Goal: Information Seeking & Learning: Compare options

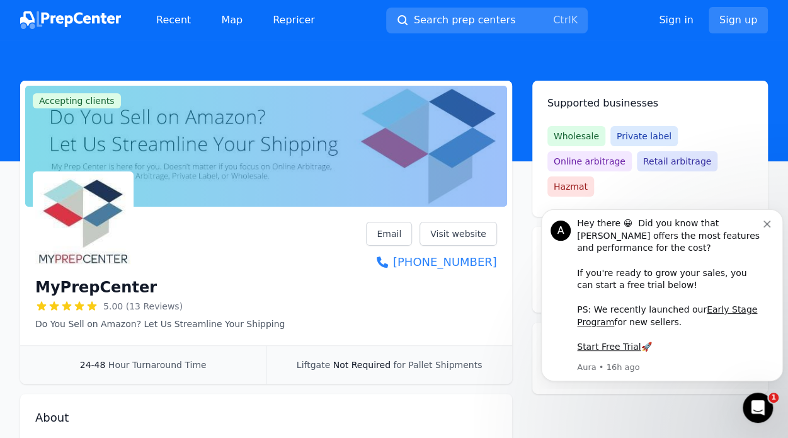
click at [466, 234] on link "Visit website" at bounding box center [458, 234] width 77 height 24
click at [95, 11] on div "Recent Map Repricer" at bounding box center [172, 20] width 305 height 25
click at [75, 21] on img at bounding box center [70, 20] width 101 height 18
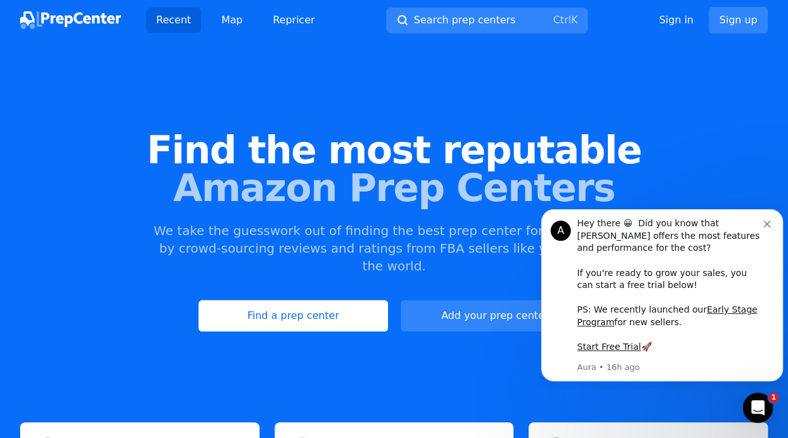
click at [765, 224] on icon "Dismiss notification" at bounding box center [767, 223] width 7 height 7
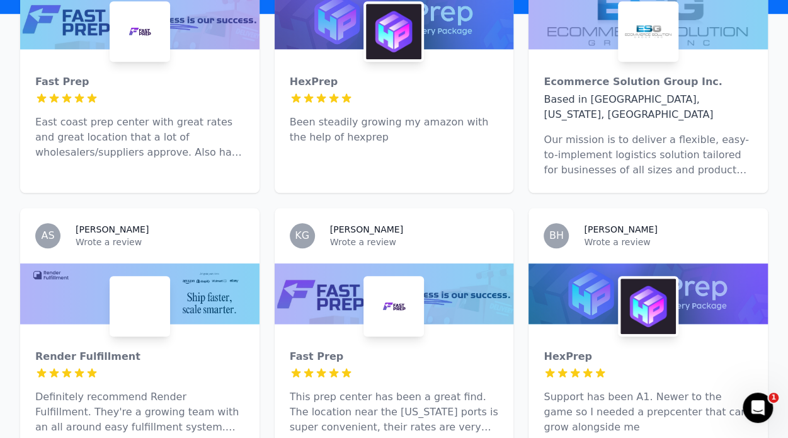
scroll to position [377, 0]
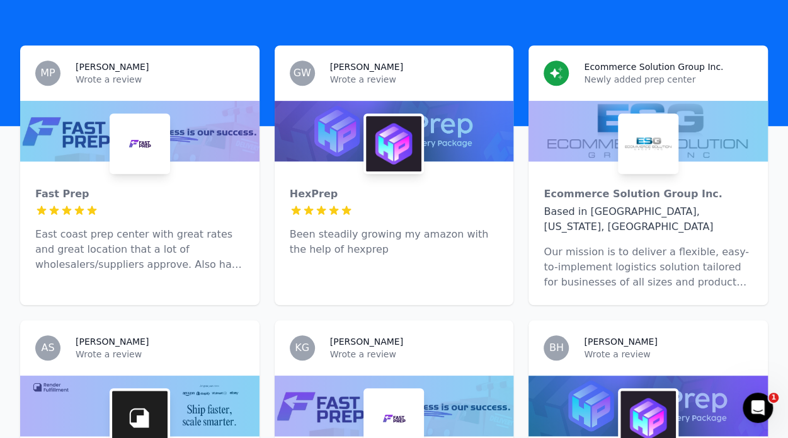
click at [410, 133] on img at bounding box center [393, 143] width 55 height 55
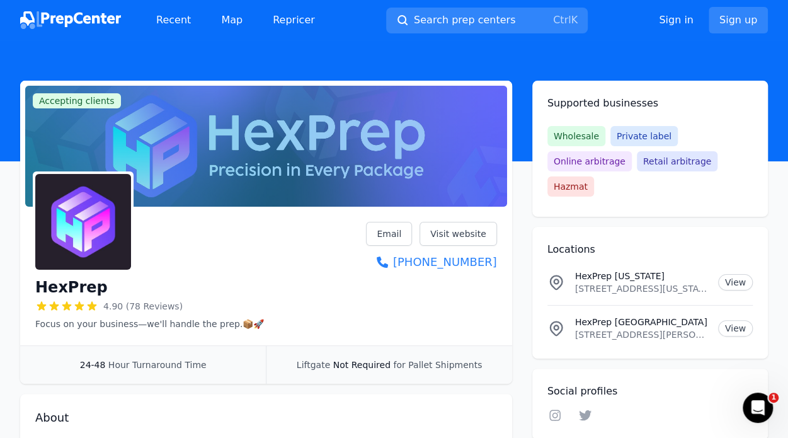
click at [486, 236] on link "Visit website" at bounding box center [458, 234] width 77 height 24
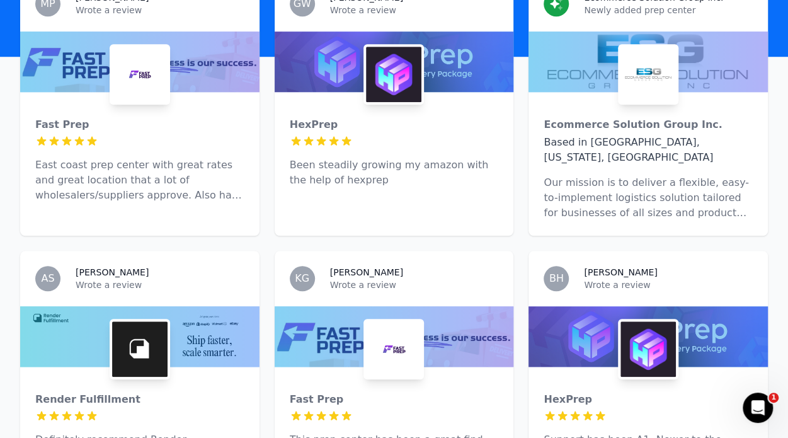
scroll to position [450, 0]
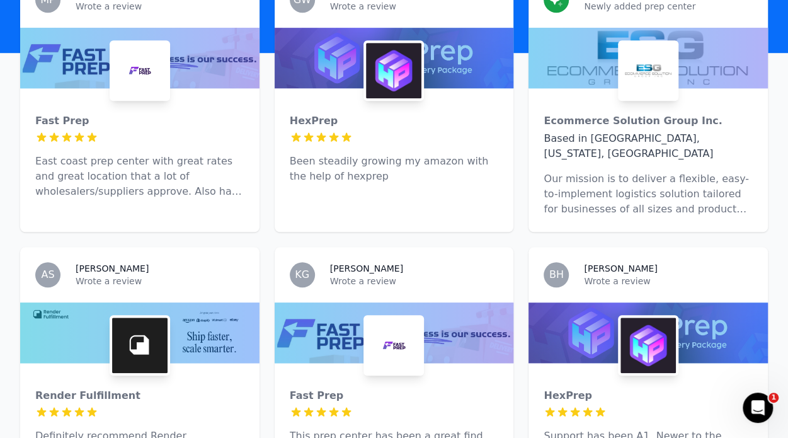
click at [111, 131] on div at bounding box center [139, 137] width 209 height 13
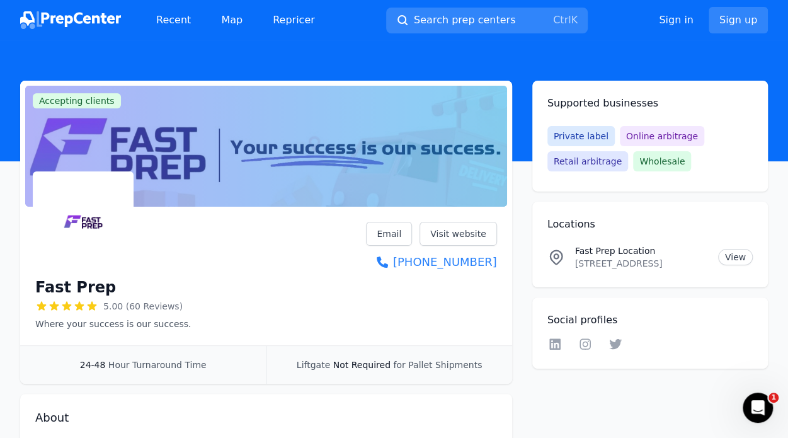
click at [460, 232] on link "Visit website" at bounding box center [458, 234] width 77 height 24
